Goal: Transaction & Acquisition: Purchase product/service

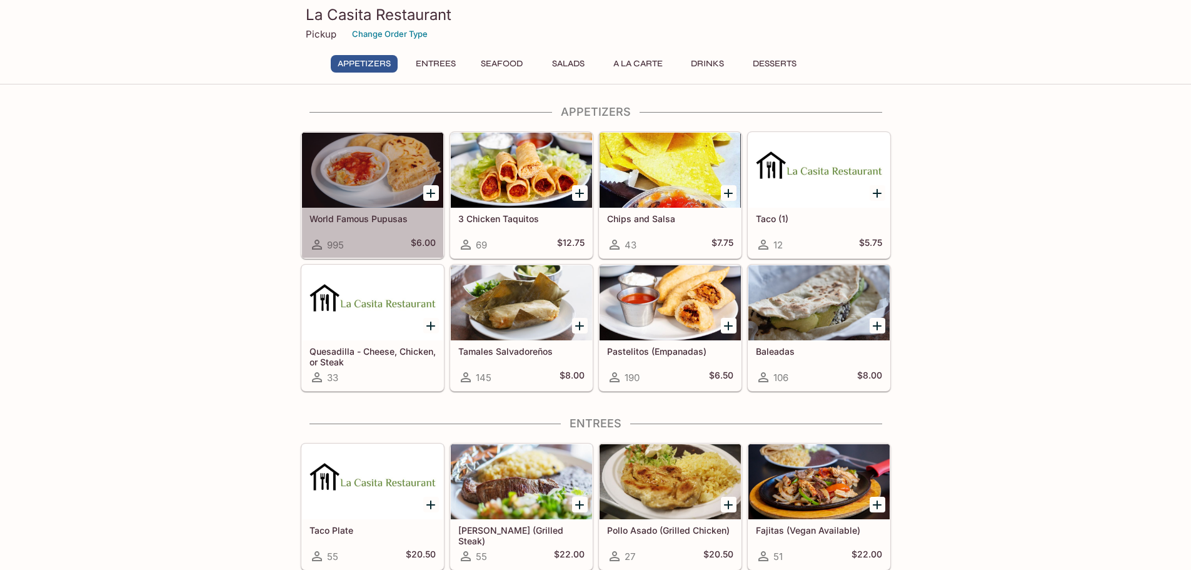
click at [405, 156] on div at bounding box center [372, 170] width 141 height 75
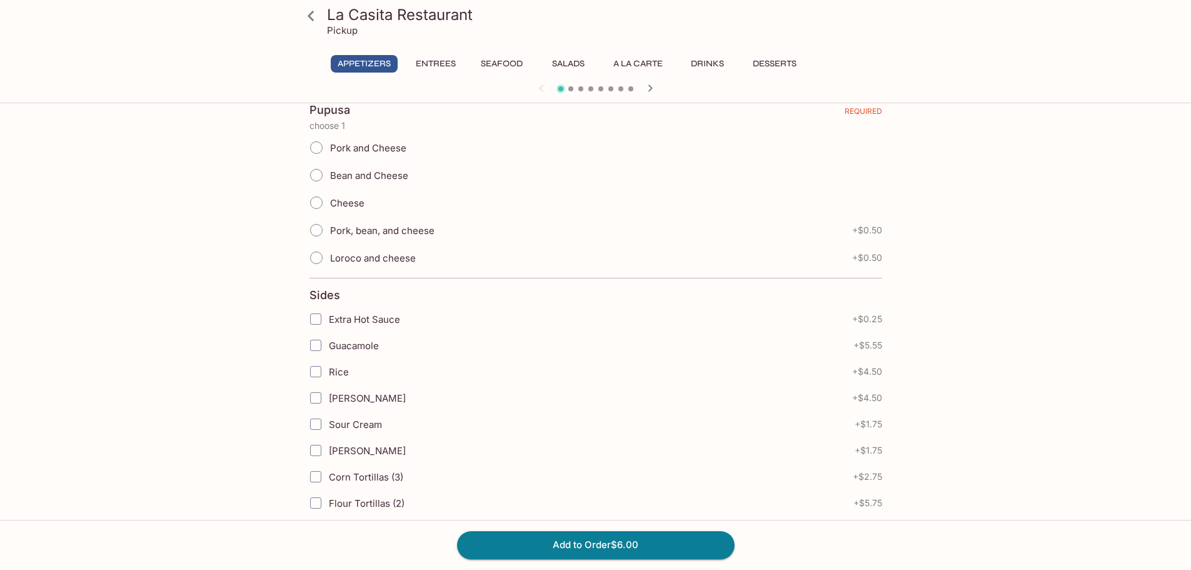
scroll to position [313, 0]
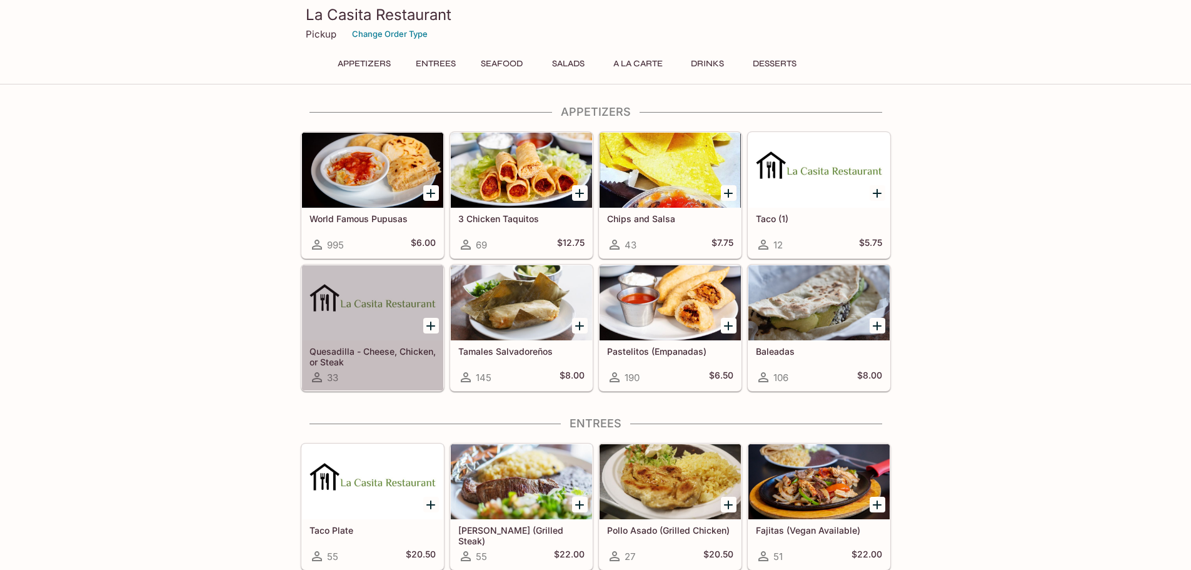
click at [366, 284] on div at bounding box center [372, 302] width 141 height 75
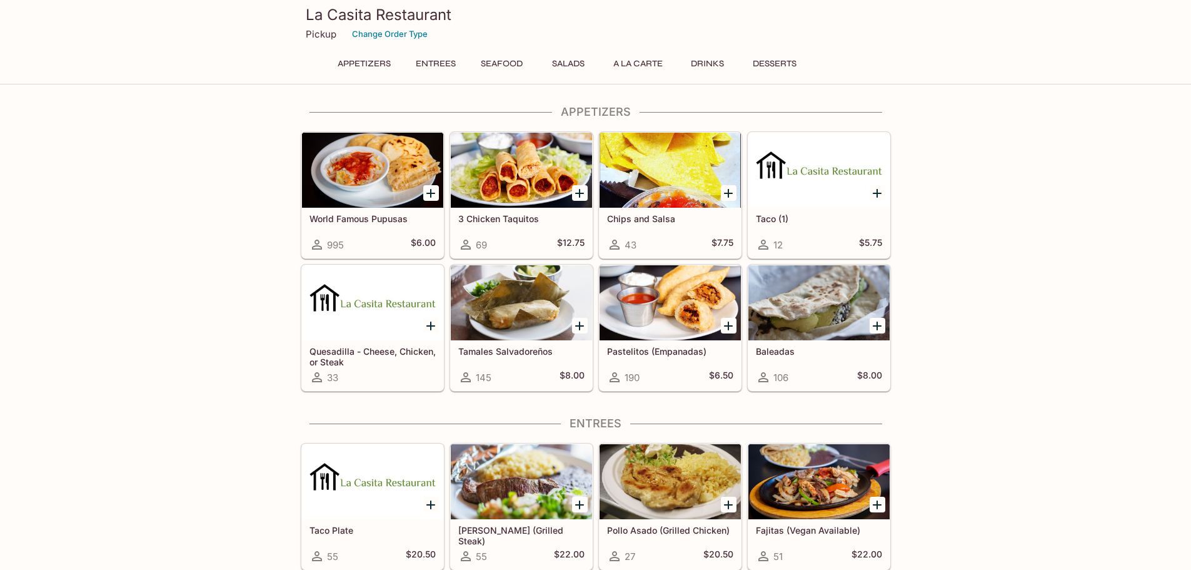
click at [695, 291] on div at bounding box center [670, 302] width 141 height 75
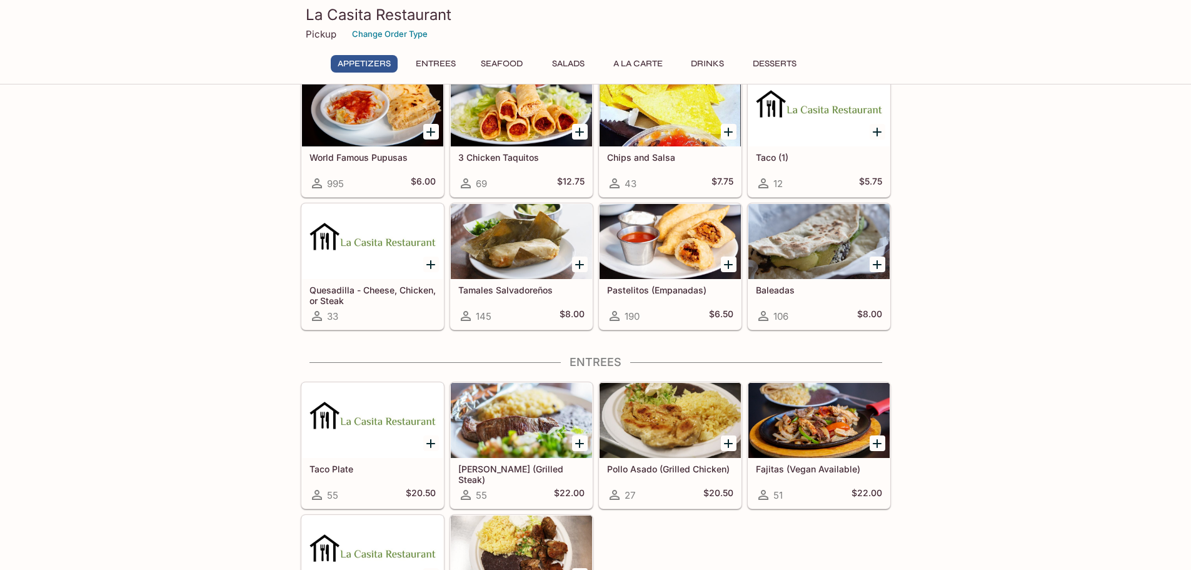
scroll to position [63, 0]
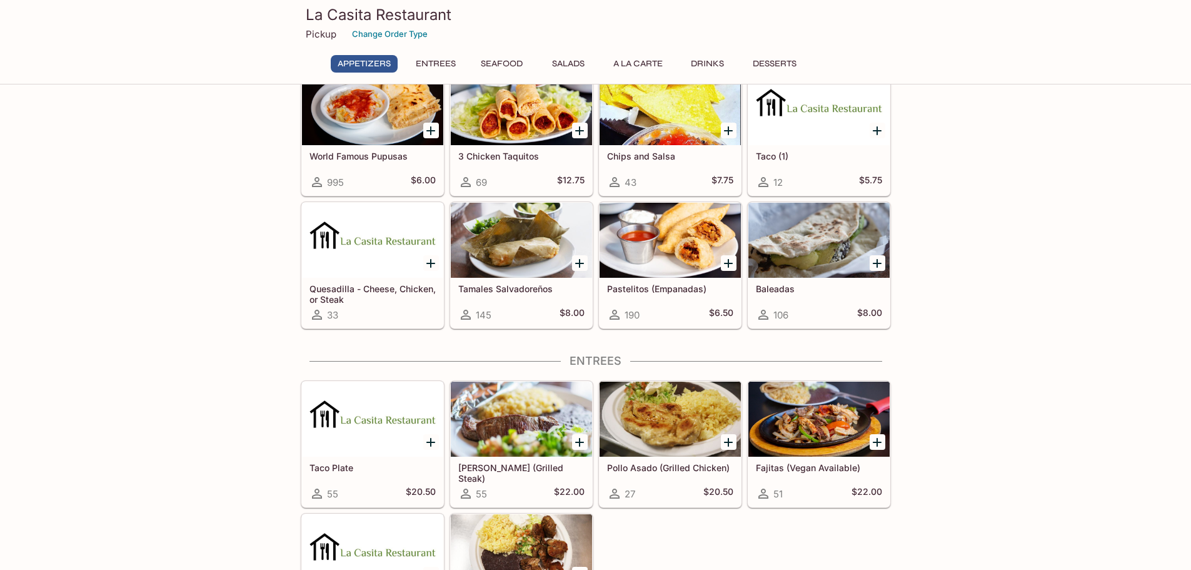
click at [663, 419] on div at bounding box center [670, 418] width 141 height 75
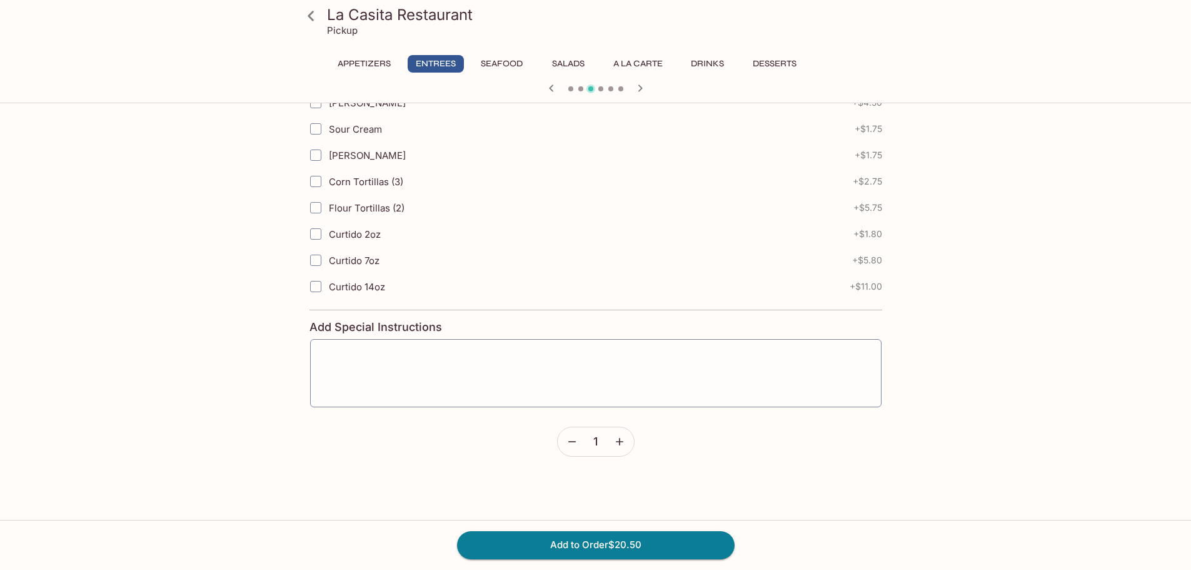
scroll to position [68, 0]
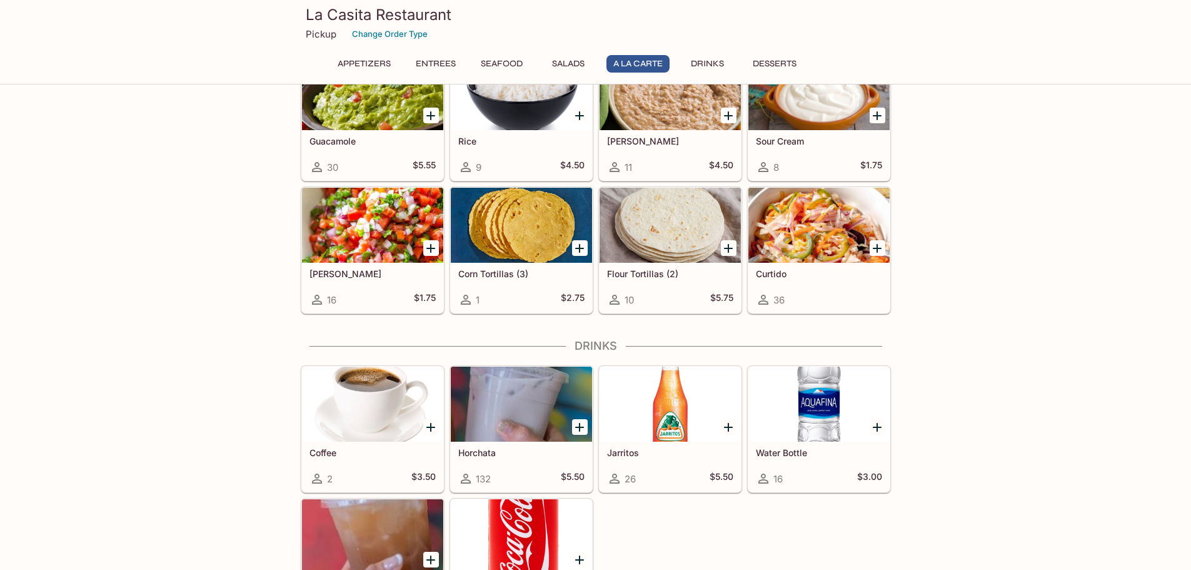
scroll to position [1125, 0]
